Goal: Transaction & Acquisition: Purchase product/service

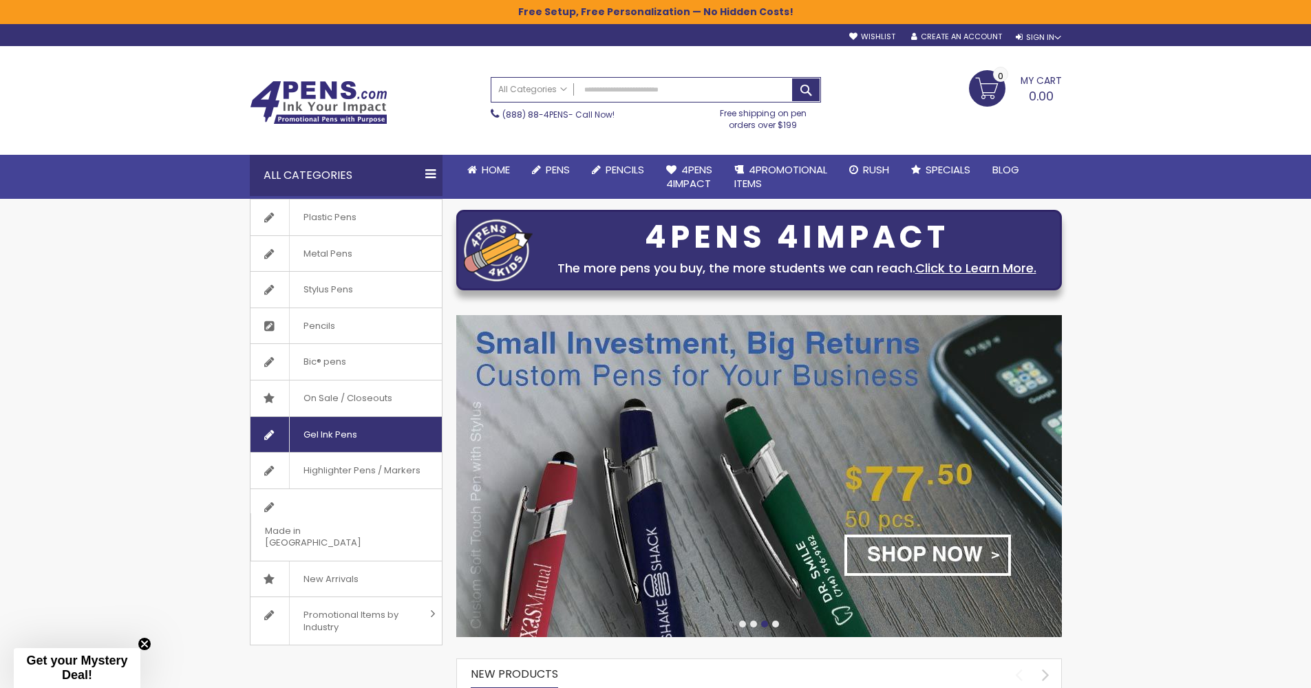
click at [345, 426] on span "Gel Ink Pens" at bounding box center [330, 435] width 82 height 36
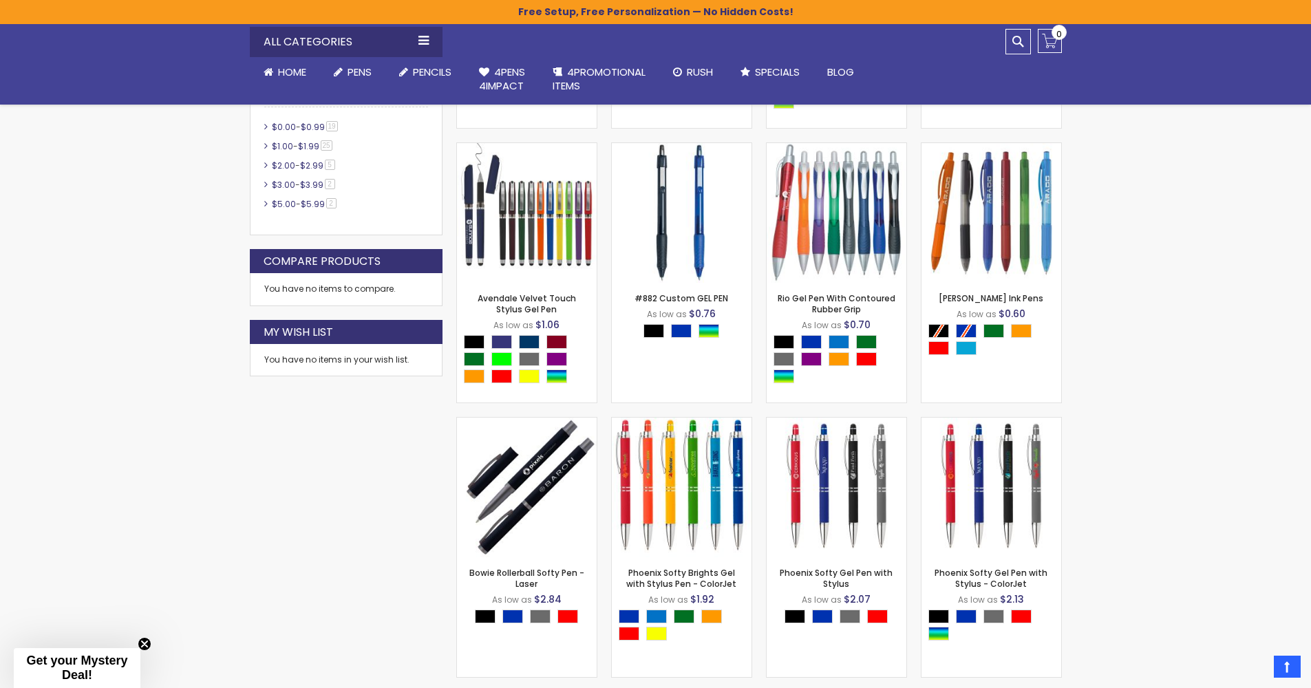
scroll to position [858, 0]
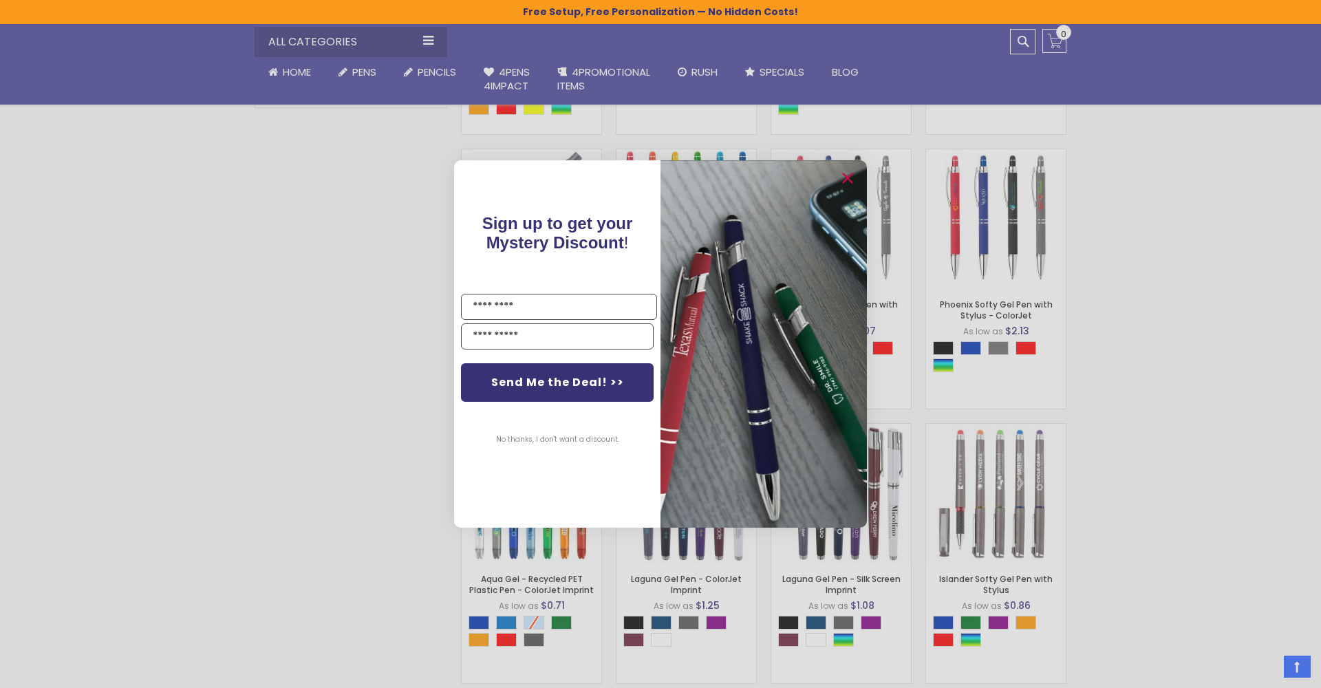
click at [243, 370] on div "Close dialog Sign up to get your Mystery Discount ! Name Email Send Me the Deal…" at bounding box center [660, 344] width 1321 height 688
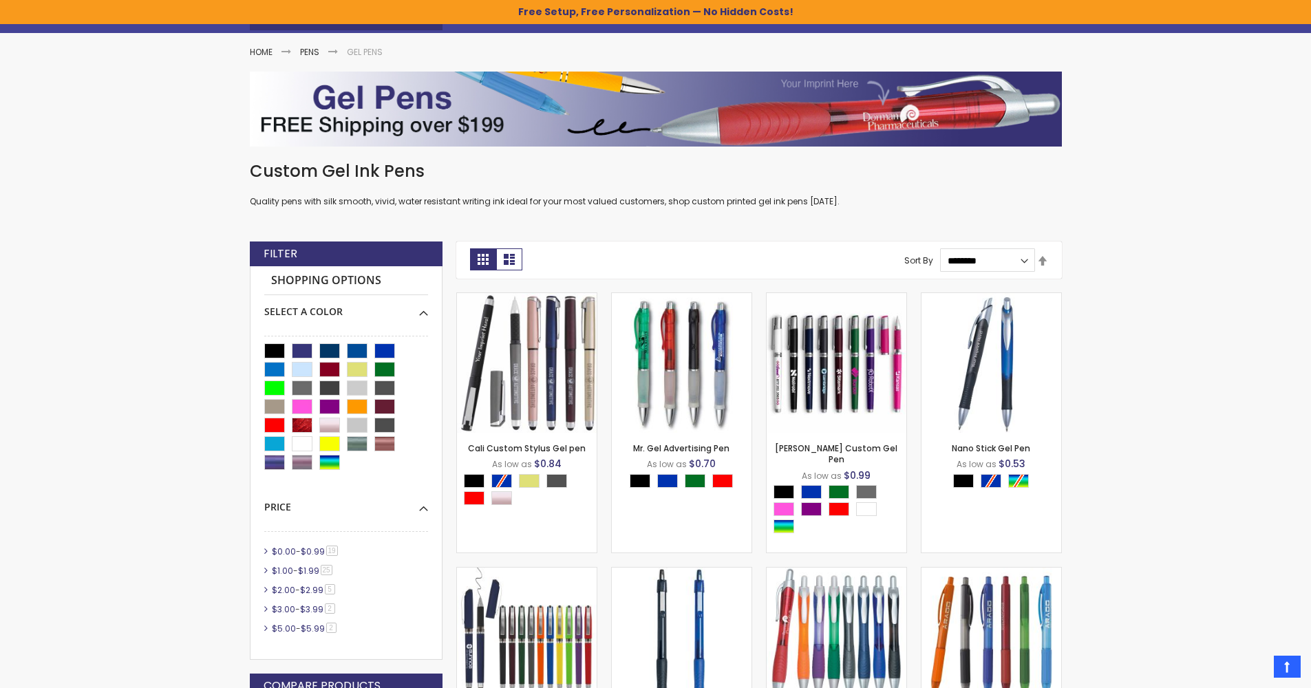
scroll to position [0, 0]
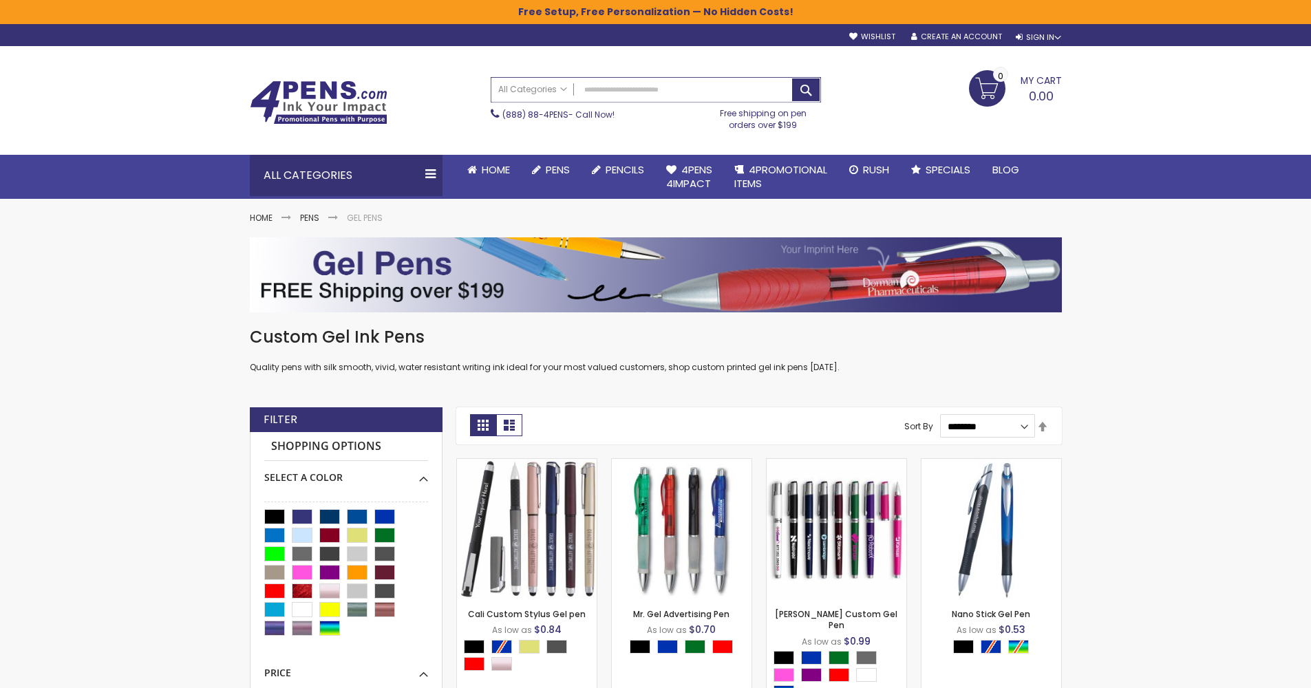
click at [604, 88] on input "Search" at bounding box center [655, 90] width 329 height 24
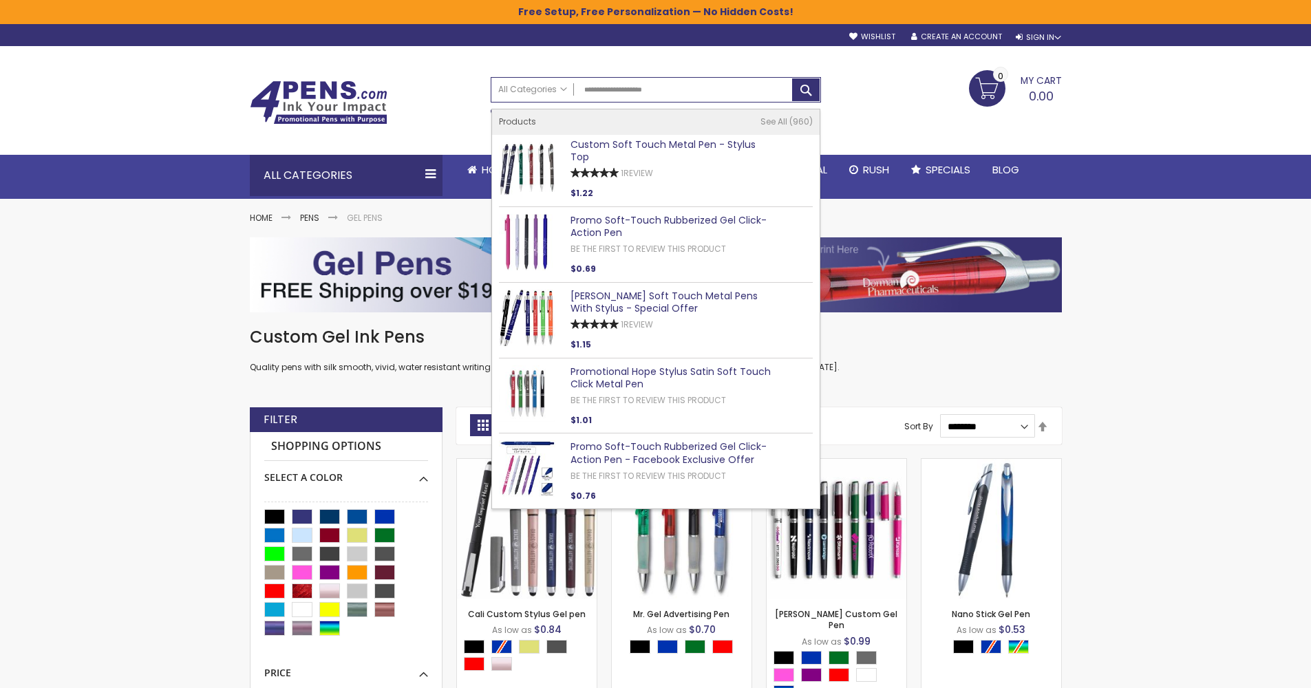
click at [664, 440] on link "Promo Soft-Touch Rubberized Gel Click-Action Pen - Facebook Exclusive Offer" at bounding box center [669, 453] width 196 height 27
type input "**********"
